Goal: Check status: Check status

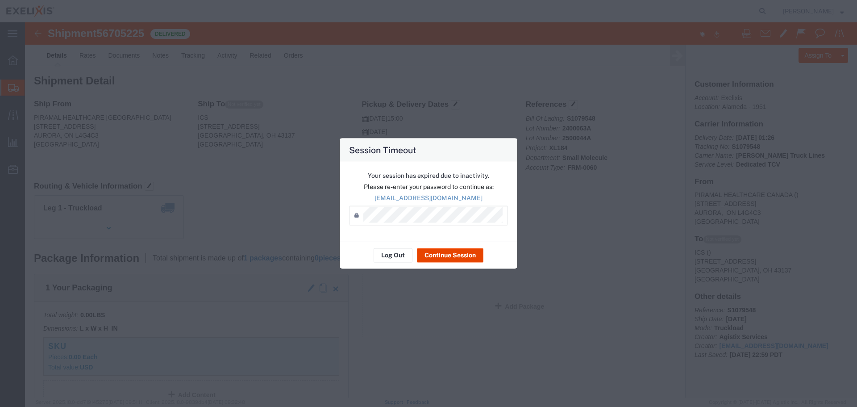
click at [453, 257] on button "Continue Session" at bounding box center [450, 255] width 67 height 14
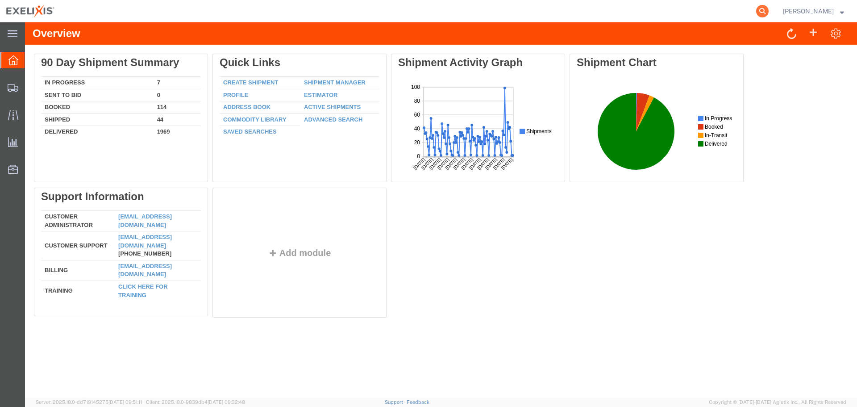
click at [768, 13] on icon at bounding box center [762, 11] width 13 height 13
click at [625, 11] on input "search" at bounding box center [620, 10] width 271 height 21
paste input "CWNKZ"
click at [515, 13] on input "CWNKZ" at bounding box center [620, 10] width 271 height 21
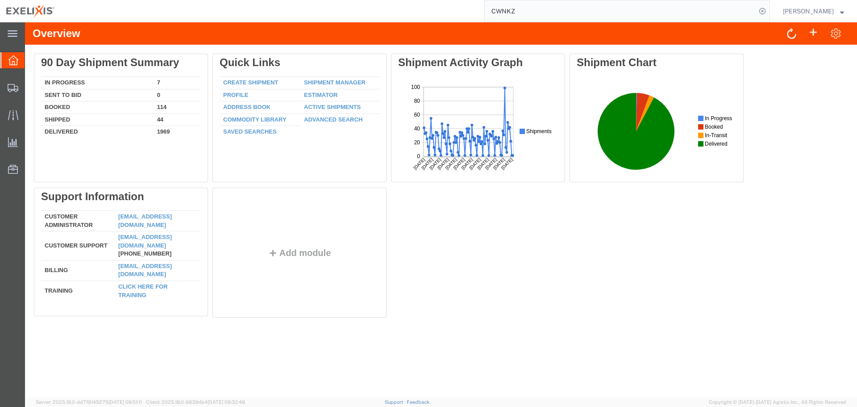
paste input "80065960"
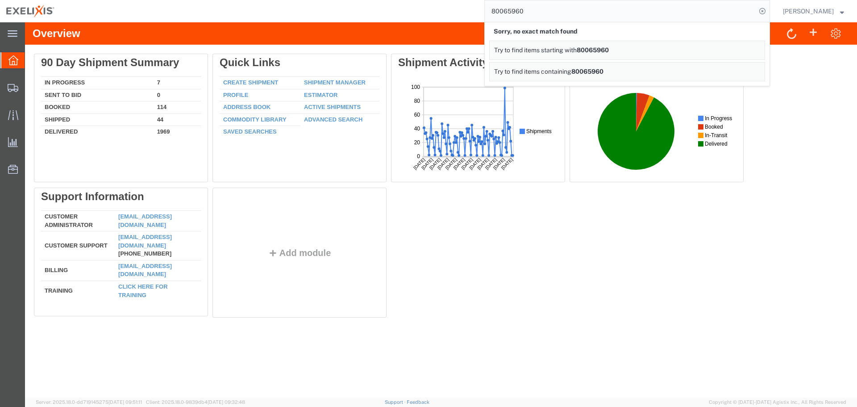
click at [508, 264] on div "Delete 90 Day Shipment Summary In Progress 7 Sent To Bid 0 Booked 114 Shipped 4…" at bounding box center [441, 188] width 814 height 268
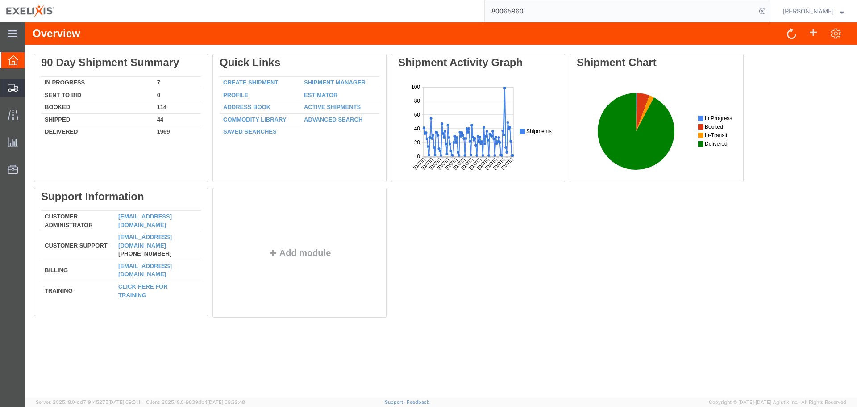
click at [0, 0] on span "Shipment Manager" at bounding box center [0, 0] width 0 height 0
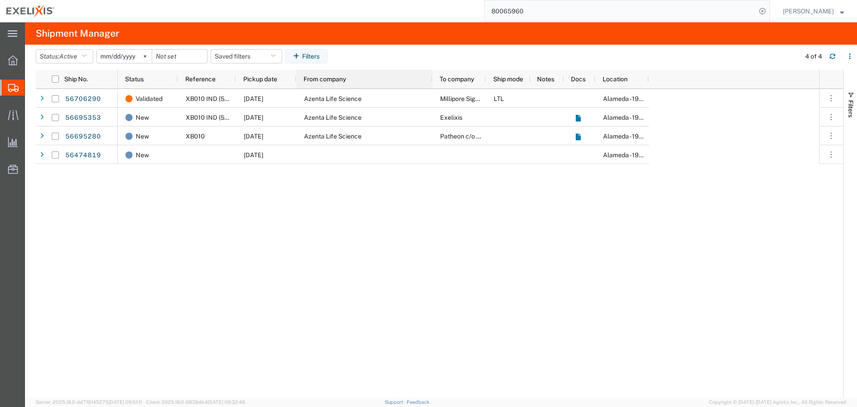
drag, startPoint x: 349, startPoint y: 77, endPoint x: 413, endPoint y: 96, distance: 66.7
click at [413, 96] on div "Ship No. Status Reference Pickup date From company To company Ship mode Notes D…" at bounding box center [440, 234] width 808 height 328
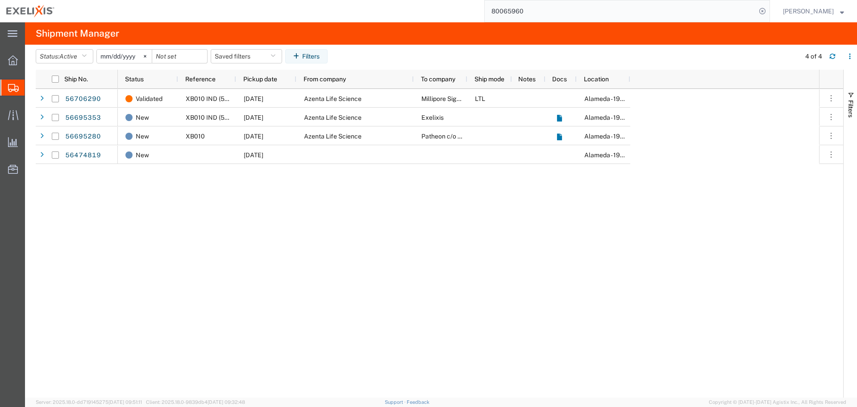
click at [215, 257] on div "Validated XB010 IND (5T4 ADC) [DATE] Azenta Life Science Millipore Sigma LTL Al…" at bounding box center [469, 243] width 702 height 309
click at [515, 9] on input "80065960" at bounding box center [620, 10] width 271 height 21
paste input "CWNKZ"
type input "CWNKZ"
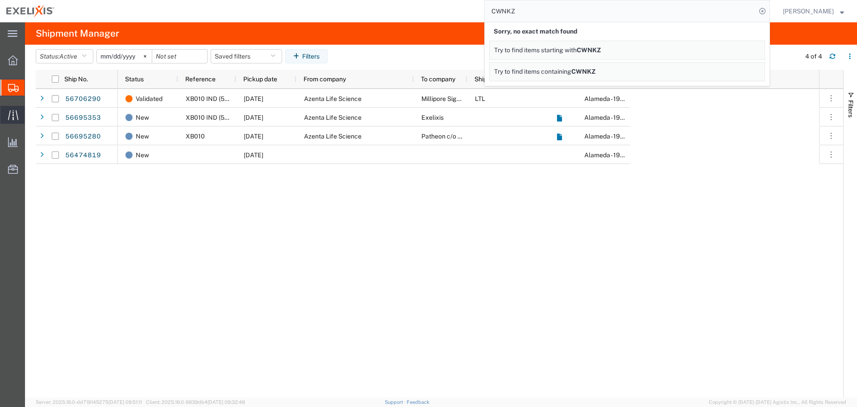
click at [31, 115] on span "Traffic" at bounding box center [28, 115] width 6 height 18
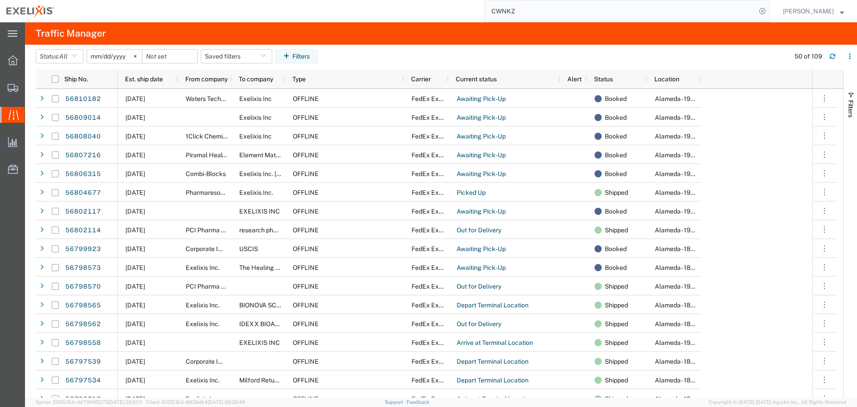
click at [404, 49] on agx-table-filter-chips "Status: All All Arrive at Delivery Location Arrive at Pick-Up Location Arrive a…" at bounding box center [411, 59] width 750 height 21
